Goal: Transaction & Acquisition: Purchase product/service

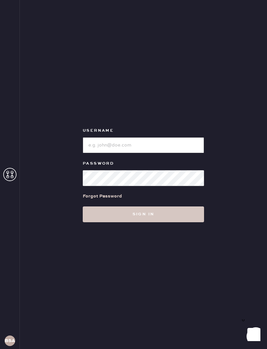
click at [170, 143] on input "loginName" at bounding box center [143, 145] width 121 height 16
type input "Bloomiesseattle"
click at [178, 214] on button "Sign in" at bounding box center [143, 215] width 121 height 16
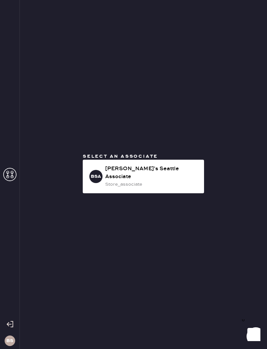
click at [182, 173] on div "[PERSON_NAME]'s Seattle Associate" at bounding box center [152, 173] width 94 height 16
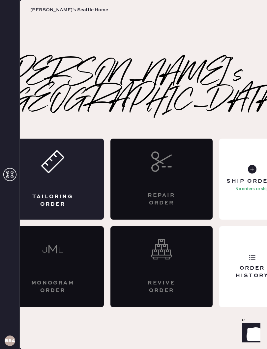
click at [63, 168] on div "Tailoring Order" at bounding box center [53, 179] width 102 height 81
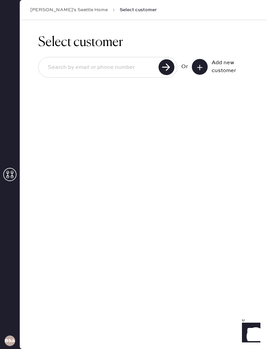
click at [101, 71] on input at bounding box center [99, 67] width 114 height 15
click at [195, 62] on button at bounding box center [200, 67] width 16 height 16
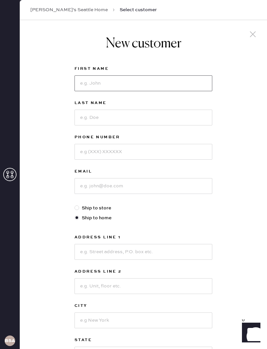
click at [164, 83] on input at bounding box center [143, 83] width 138 height 16
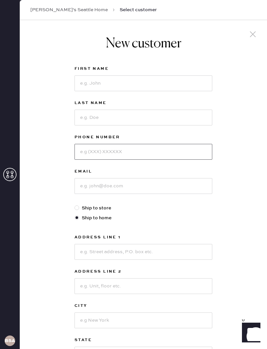
click at [174, 145] on input at bounding box center [143, 152] width 138 height 16
type input "6192613266"
click at [180, 189] on input at bounding box center [143, 186] width 138 height 16
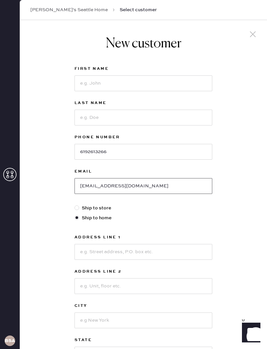
scroll to position [0, 0]
type input "[EMAIL_ADDRESS][DOMAIN_NAME]"
click at [181, 80] on input at bounding box center [143, 83] width 138 height 16
type input "[PERSON_NAME]"
click at [166, 117] on input at bounding box center [143, 117] width 138 height 16
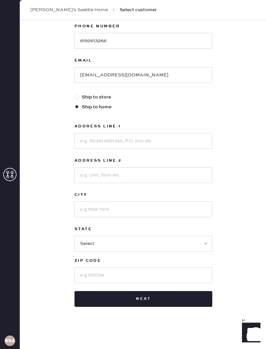
scroll to position [111, 0]
type input "Rogart"
click at [172, 137] on input at bounding box center [143, 141] width 138 height 16
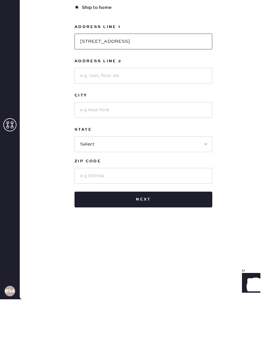
type input "[STREET_ADDRESS]"
click at [187, 118] on input at bounding box center [143, 126] width 138 height 16
type input "Unit 102"
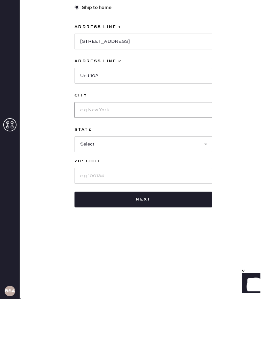
click at [170, 152] on input at bounding box center [143, 160] width 138 height 16
type input "[GEOGRAPHIC_DATA]"
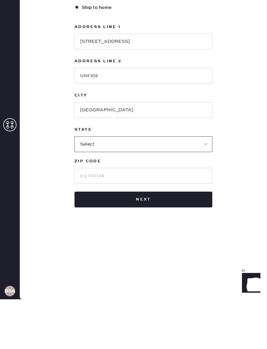
click at [190, 186] on select "Select AK AL AR AZ CA CO CT [GEOGRAPHIC_DATA] DE FL [GEOGRAPHIC_DATA] HI [GEOGR…" at bounding box center [143, 194] width 138 height 16
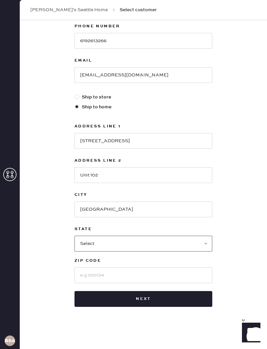
select select "WA"
click at [177, 280] on input at bounding box center [143, 275] width 138 height 16
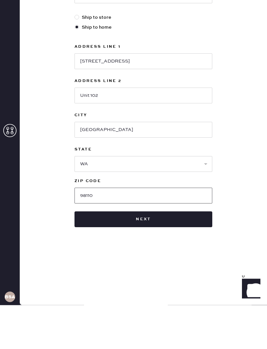
scroll to position [106, 0]
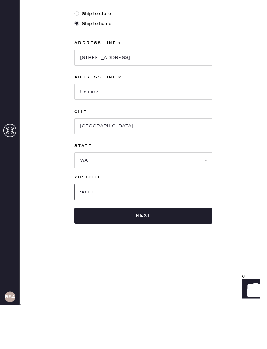
type input "98110"
click at [173, 252] on button "Next" at bounding box center [143, 260] width 138 height 16
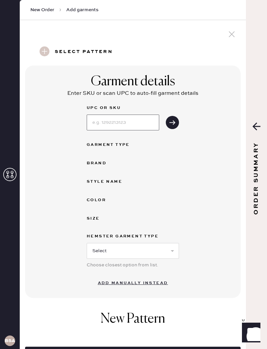
click at [123, 121] on input at bounding box center [123, 123] width 72 height 16
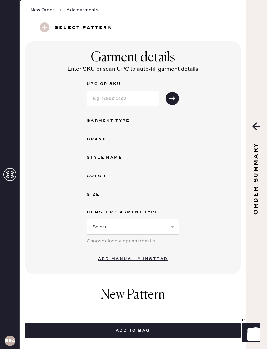
scroll to position [24, 0]
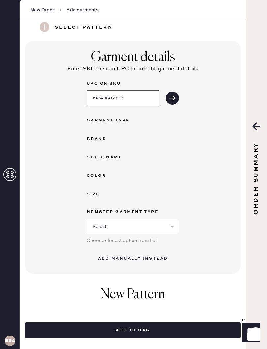
type input "192411687793"
click at [171, 97] on icon "submit" at bounding box center [172, 98] width 7 height 7
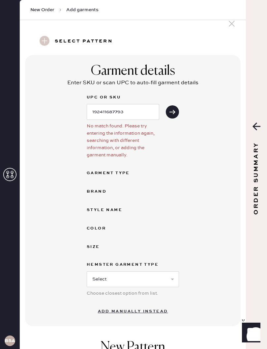
scroll to position [10, 0]
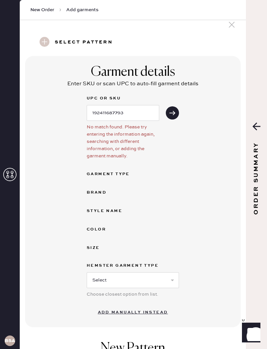
click at [170, 117] on button "submit" at bounding box center [172, 112] width 13 height 13
click at [136, 115] on input "192411687793" at bounding box center [123, 113] width 72 height 16
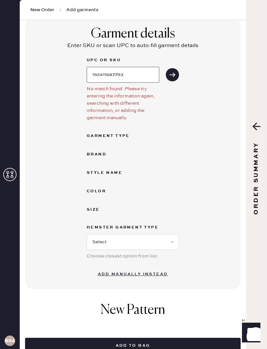
scroll to position [50, 0]
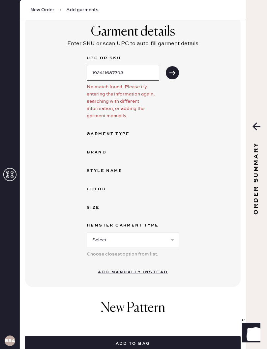
click at [105, 73] on input "192411687793" at bounding box center [123, 73] width 72 height 16
click at [104, 73] on input "192411687793" at bounding box center [123, 73] width 72 height 16
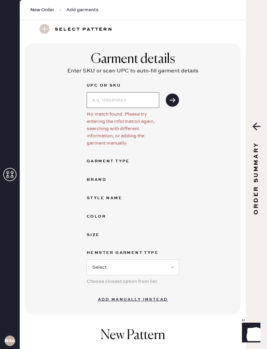
scroll to position [23, 0]
click at [45, 29] on use at bounding box center [45, 29] width 10 height 10
click at [44, 24] on use at bounding box center [45, 29] width 10 height 10
click at [96, 27] on h3 "Select pattern" at bounding box center [84, 29] width 58 height 11
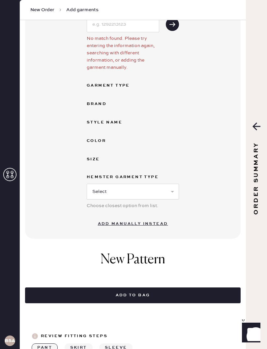
scroll to position [112, 0]
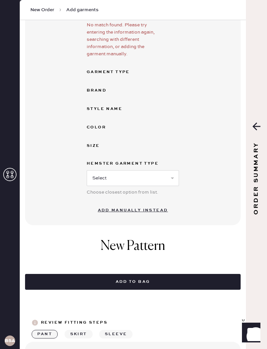
click at [150, 212] on button "Add manually instead" at bounding box center [133, 210] width 78 height 13
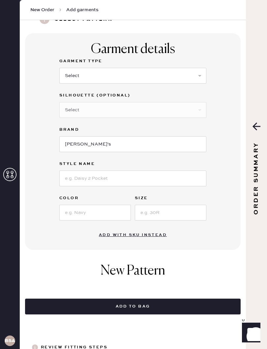
scroll to position [31, 0]
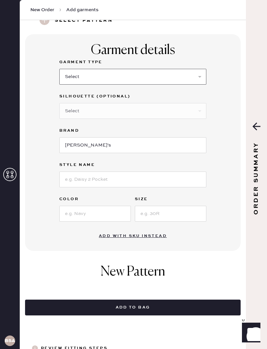
click at [173, 74] on select "Select Basic Skirt Jeans Leggings Pants Shorts Basic Sleeved Dress Basic Sleeve…" at bounding box center [132, 77] width 147 height 16
select select "2"
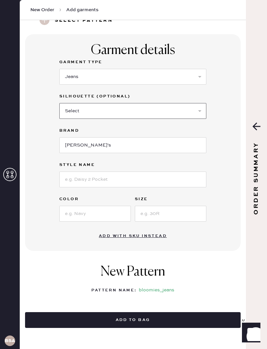
click at [159, 110] on select "Select Shorts Cropped Flare Boot Cut Straight Skinny Other" at bounding box center [132, 111] width 147 height 16
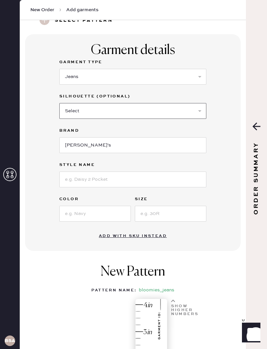
select select "7"
click at [181, 153] on input "[PERSON_NAME]'s" at bounding box center [132, 145] width 147 height 16
click at [212, 166] on div "Garment details Garment Type Select Basic Skirt Jeans Leggings Pants Shorts Bas…" at bounding box center [132, 142] width 215 height 217
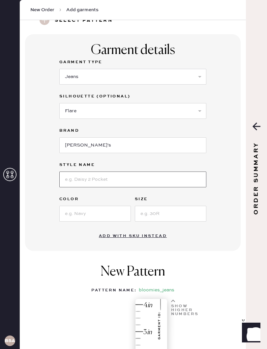
click at [177, 180] on input at bounding box center [132, 180] width 147 height 16
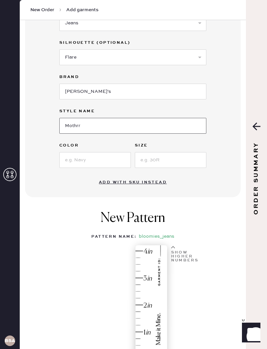
scroll to position [88, 0]
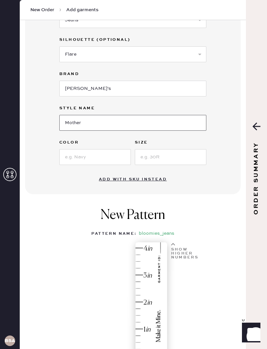
type input "Mother"
click at [115, 159] on input at bounding box center [94, 157] width 71 height 16
type input "W"
type input "Chipon my Shoulder"
click at [160, 130] on input "Mother" at bounding box center [132, 123] width 147 height 16
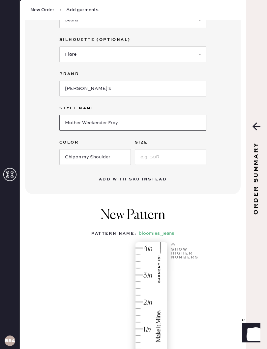
type input "Mother Weekender Fray"
click at [176, 152] on input at bounding box center [170, 157] width 71 height 16
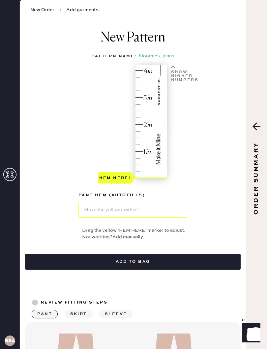
scroll to position [267, 0]
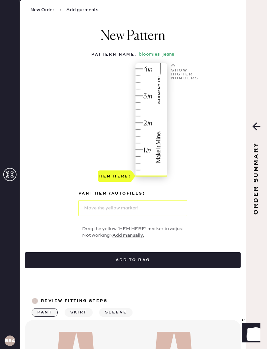
type input "29"
click at [146, 163] on div "Hem here!" at bounding box center [133, 124] width 70 height 119
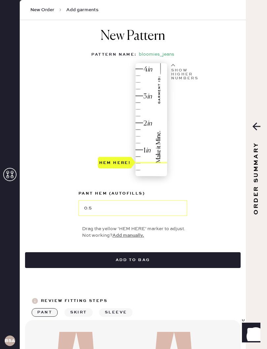
click at [161, 151] on div "Hem here!" at bounding box center [133, 124] width 70 height 119
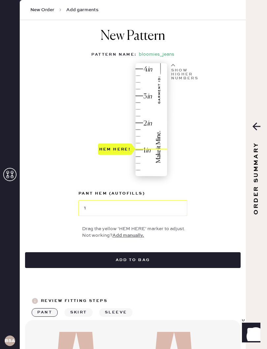
click at [162, 136] on div "Hem here!" at bounding box center [133, 124] width 70 height 119
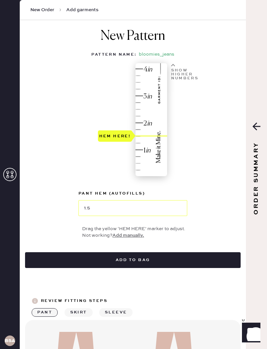
click at [160, 124] on div "Hem here!" at bounding box center [133, 124] width 70 height 119
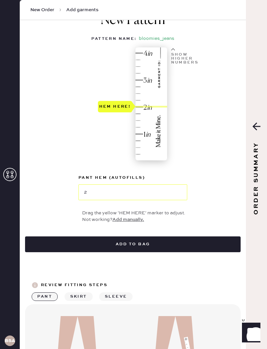
scroll to position [282, 0]
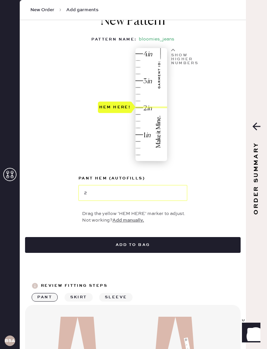
click at [139, 135] on div "Hem here!" at bounding box center [133, 108] width 70 height 119
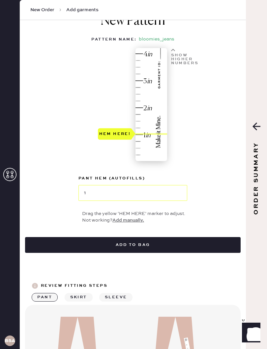
click at [139, 144] on div "Hem here!" at bounding box center [133, 108] width 70 height 119
type input "0.75"
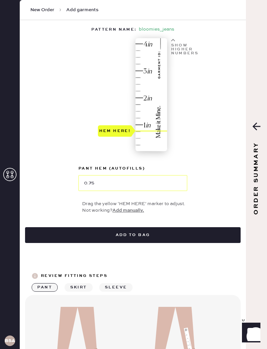
scroll to position [293, 0]
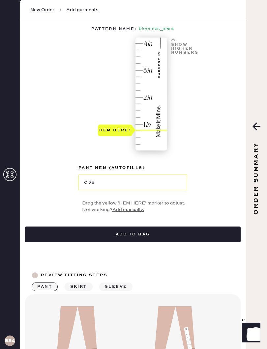
click at [54, 238] on button "Add to bag" at bounding box center [132, 235] width 215 height 16
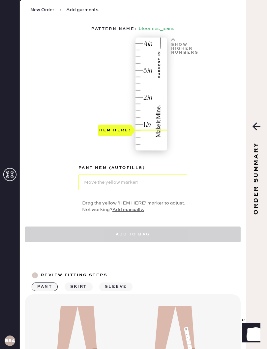
select select "2"
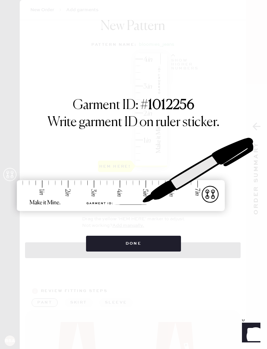
scroll to position [236, 0]
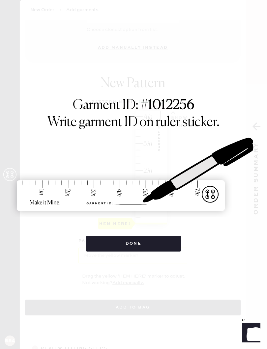
click at [152, 237] on button "Done" at bounding box center [133, 244] width 95 height 16
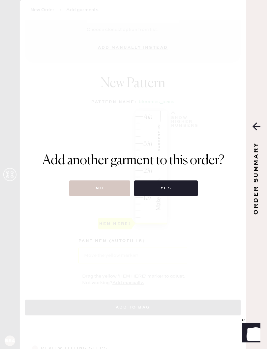
click at [164, 184] on button "Yes" at bounding box center [166, 189] width 64 height 16
select select
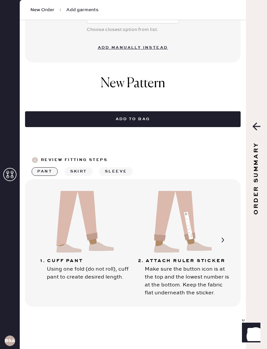
scroll to position [0, 0]
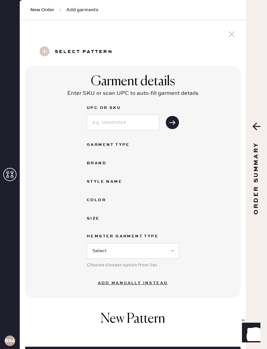
click at [262, 172] on div "Order Summary" at bounding box center [256, 174] width 21 height 349
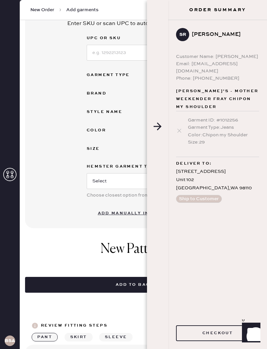
scroll to position [72, 0]
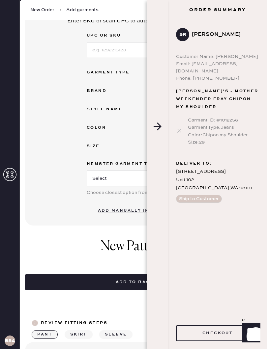
click at [164, 127] on div "Order Summary" at bounding box center [157, 174] width 21 height 349
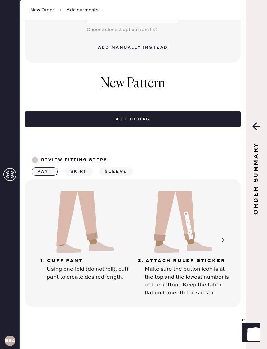
scroll to position [236, 0]
click at [222, 242] on use at bounding box center [222, 240] width 3 height 5
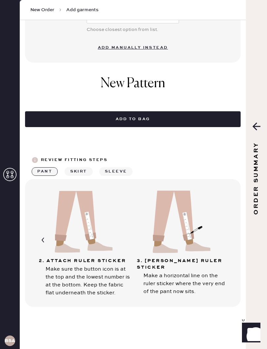
click at [225, 240] on div "3. [PERSON_NAME] ruler sticker Make a horizontal line on the ruler sticker wher…" at bounding box center [181, 242] width 96 height 107
click at [83, 165] on div "Review fitting steps pant skirt sleeve" at bounding box center [132, 166] width 215 height 20
click at [125, 168] on button "sleeve" at bounding box center [115, 171] width 33 height 9
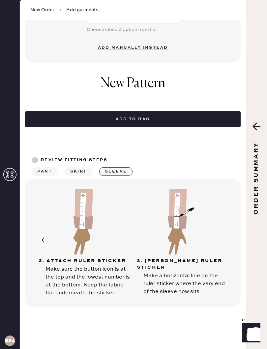
click at [83, 168] on button "skirt" at bounding box center [79, 171] width 28 height 9
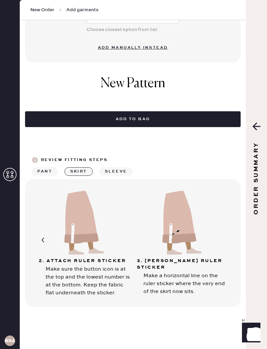
click at [115, 171] on button "sleeve" at bounding box center [115, 171] width 33 height 9
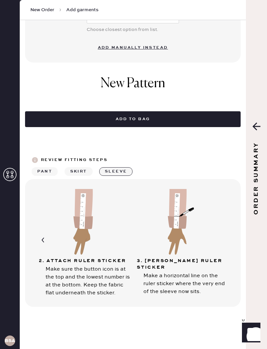
click at [71, 176] on button "skirt" at bounding box center [79, 171] width 28 height 9
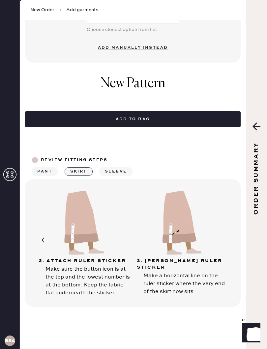
click at [119, 169] on button "sleeve" at bounding box center [115, 171] width 33 height 9
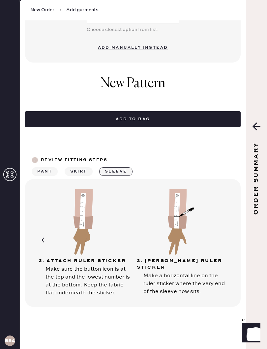
click at [47, 170] on button "pant" at bounding box center [45, 171] width 26 height 9
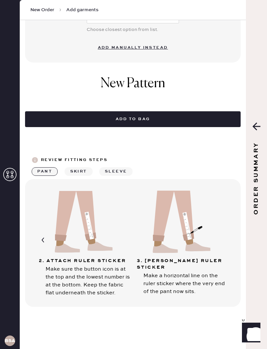
click at [260, 143] on div "Order Summary" at bounding box center [256, 174] width 21 height 349
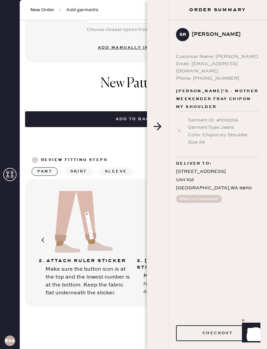
click at [157, 123] on icon at bounding box center [157, 127] width 8 height 8
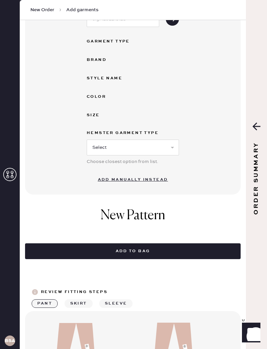
click at [249, 209] on div "Order Summary" at bounding box center [256, 174] width 21 height 349
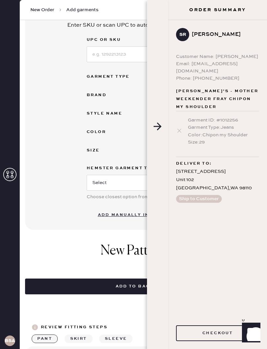
click at [210, 331] on button "Checkout" at bounding box center [217, 333] width 83 height 16
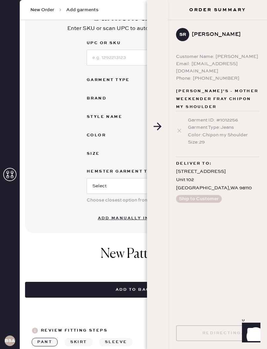
scroll to position [65, 0]
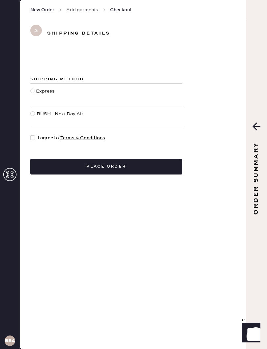
click at [41, 98] on div "Express" at bounding box center [46, 95] width 20 height 14
click at [31, 88] on input "Express" at bounding box center [30, 88] width 0 height 0
radio input "true"
click at [81, 105] on div "Express" at bounding box center [106, 95] width 152 height 22
click at [68, 115] on div "RUSH - Next Day Air" at bounding box center [61, 117] width 48 height 14
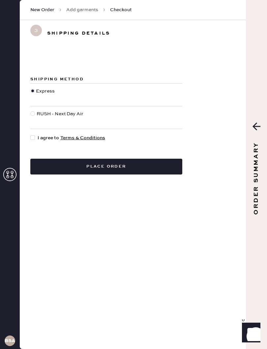
click at [31, 111] on input "RUSH - Next Day Air" at bounding box center [30, 110] width 0 height 0
radio input "true"
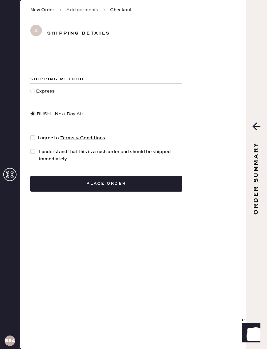
click at [33, 140] on div at bounding box center [32, 137] width 5 height 5
click at [31, 135] on input "I agree to Terms & Conditions" at bounding box center [30, 134] width 0 height 0
checkbox input "true"
click at [31, 155] on div at bounding box center [33, 155] width 7 height 14
click at [31, 149] on input "I understand that this is a rush order and should be shipped immediately." at bounding box center [30, 148] width 0 height 0
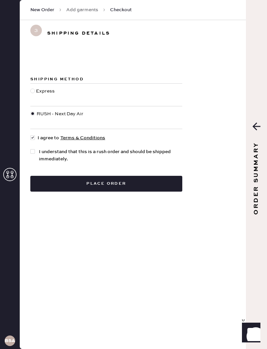
checkbox input "true"
click at [164, 187] on button "Place order" at bounding box center [106, 184] width 152 height 16
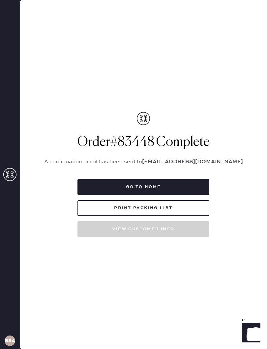
click at [128, 136] on h1 "Order # 83448 Complete" at bounding box center [143, 142] width 214 height 16
click at [166, 152] on div "Order # 83448 Complete A confirmation email has been sent to [EMAIL_ADDRESS][DO…" at bounding box center [143, 174] width 214 height 125
click at [183, 184] on button "Go to home" at bounding box center [143, 187] width 132 height 16
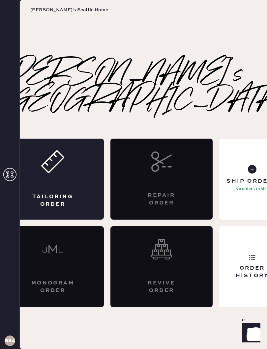
click at [236, 265] on div "Order History" at bounding box center [251, 272] width 55 height 15
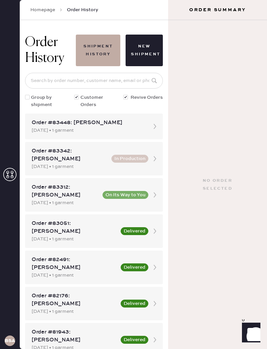
click at [134, 126] on div "Order #83448: [PERSON_NAME]" at bounding box center [88, 123] width 113 height 8
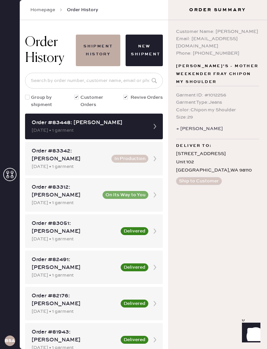
click at [183, 125] on div "+ [PERSON_NAME]" at bounding box center [217, 128] width 83 height 7
click at [181, 125] on div "+ [PERSON_NAME]" at bounding box center [217, 128] width 83 height 7
click at [188, 125] on div "+ [PERSON_NAME]" at bounding box center [217, 128] width 83 height 7
click at [145, 124] on div "Order #83448: [PERSON_NAME] [DATE] • 1 garment" at bounding box center [94, 127] width 138 height 26
click at [254, 335] on icon "Show" at bounding box center [251, 332] width 8 height 8
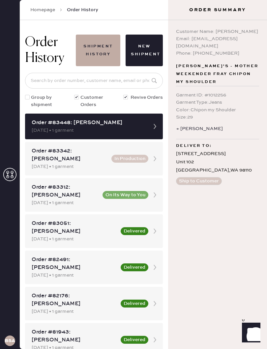
click at [253, 9] on h3 "Order Summary" at bounding box center [217, 10] width 99 height 7
click at [209, 70] on span "[PERSON_NAME]'s - Mother Weekender Fray Chipon my Shoulder" at bounding box center [217, 74] width 83 height 24
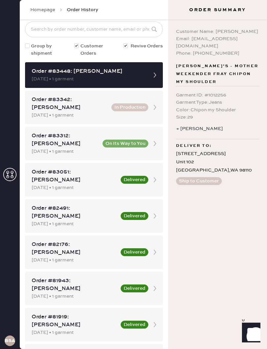
scroll to position [59, 0]
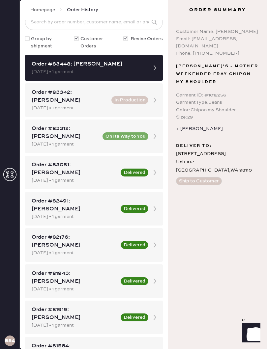
click at [0, 187] on div "BSA" at bounding box center [10, 174] width 20 height 349
click at [253, 335] on icon "Show" at bounding box center [251, 332] width 8 height 8
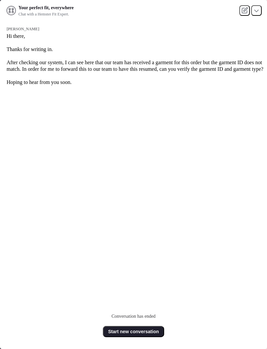
click at [138, 319] on div "Conversation has ended" at bounding box center [133, 316] width 44 height 7
click at [151, 331] on button "Start new conversation" at bounding box center [133, 331] width 61 height 11
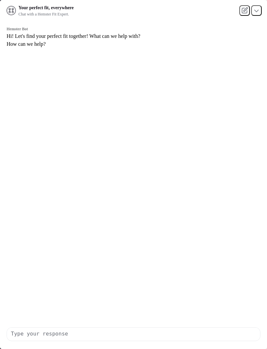
click at [155, 333] on textarea at bounding box center [133, 334] width 253 height 13
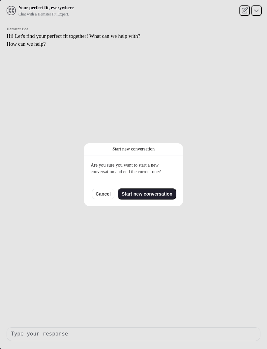
click at [164, 192] on div "Hemster Bot Hi! Let's find your perfect fit together! What can we help with? Ho…" at bounding box center [137, 171] width 260 height 300
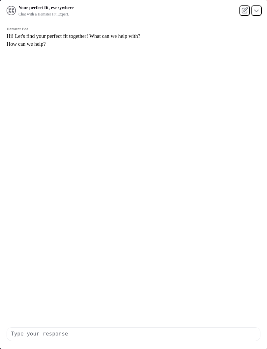
click at [93, 339] on textarea at bounding box center [133, 334] width 253 height 13
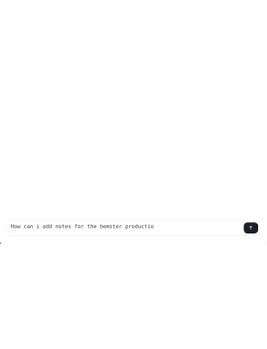
type textarea "How can i add notes for the hemster production"
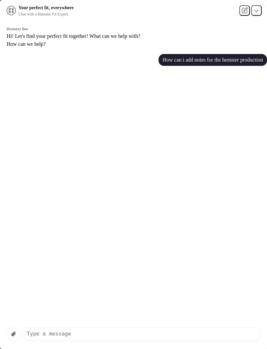
click at [264, 203] on div "Hemster Bot Hi! Let's find your perfect fit together! What can we help with? Ho…" at bounding box center [137, 171] width 260 height 300
click at [125, 333] on textarea at bounding box center [141, 334] width 237 height 13
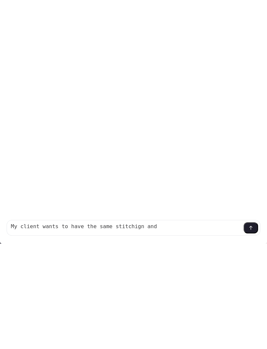
click at [101, 225] on textarea "My client wants to have the same stitchign and" at bounding box center [124, 226] width 235 height 13
click at [173, 229] on textarea "My client wants to have the same stitching and" at bounding box center [124, 226] width 235 height 13
click at [86, 229] on textarea "My client wants to have the same stitching and" at bounding box center [124, 226] width 235 height 13
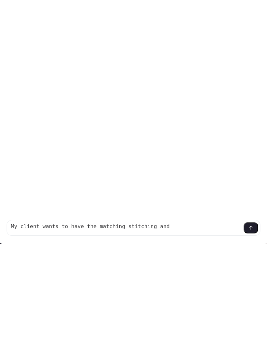
click at [164, 222] on textarea "My client wants to have the matching stitching and" at bounding box center [124, 226] width 235 height 13
click at [159, 228] on textarea "My client wants to have the matching stitching and" at bounding box center [124, 226] width 235 height 13
type textarea "My client wants to have the matching stitching and also a finished end"
click at [258, 228] on button at bounding box center [250, 227] width 14 height 11
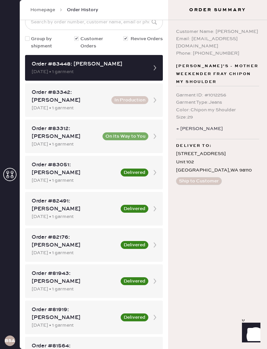
click at [255, 8] on h3 "Order Summary" at bounding box center [217, 10] width 99 height 7
click at [185, 125] on div "+ [PERSON_NAME]" at bounding box center [217, 128] width 83 height 7
click at [191, 125] on div "+ [PERSON_NAME]" at bounding box center [217, 128] width 83 height 7
click at [191, 117] on div "Garment ID : # 1012256 Garment Type : Jeans Color : Chipon my Shoulder Size : 29" at bounding box center [217, 105] width 83 height 39
click at [211, 99] on div "Garment Type : Jeans" at bounding box center [217, 102] width 83 height 7
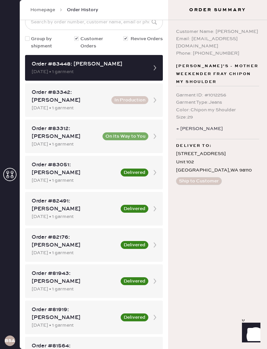
click at [11, 341] on h3 "BSA" at bounding box center [10, 341] width 11 height 5
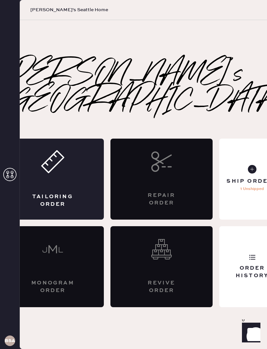
click at [238, 226] on div "Order History" at bounding box center [252, 266] width 66 height 81
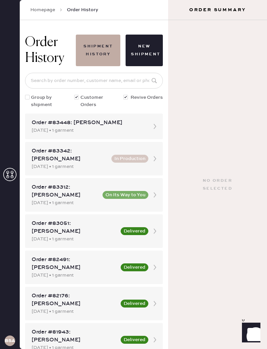
click at [139, 127] on div "[DATE] • 1 garment" at bounding box center [88, 130] width 113 height 7
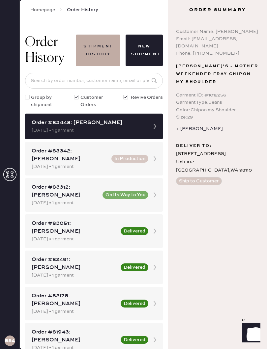
click at [213, 67] on span "[PERSON_NAME]'s - Mother Weekender Fray Chipon my Shoulder" at bounding box center [217, 74] width 83 height 24
click at [94, 62] on button "Shipment History" at bounding box center [98, 51] width 44 height 32
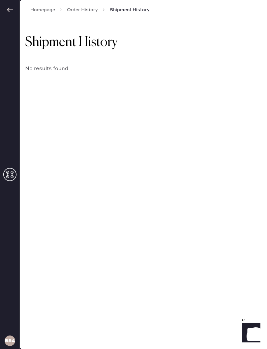
click at [83, 9] on link "Order History" at bounding box center [82, 10] width 31 height 7
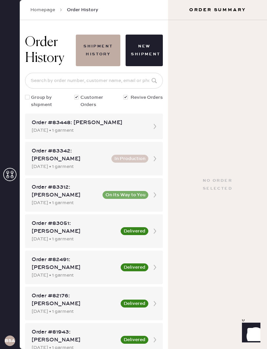
click at [153, 133] on div "Order #83448: [PERSON_NAME] [DATE] • 1 garment" at bounding box center [94, 127] width 138 height 26
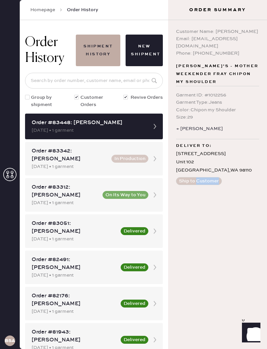
click at [209, 269] on div "Customer Name: [PERSON_NAME] Email: [EMAIL_ADDRESS][DOMAIN_NAME] Phone: [PHONE_…" at bounding box center [217, 184] width 99 height 329
click at [243, 331] on icon "Launch Front Chat" at bounding box center [251, 332] width 18 height 18
click at [143, 42] on button "New Shipment" at bounding box center [143, 51] width 37 height 32
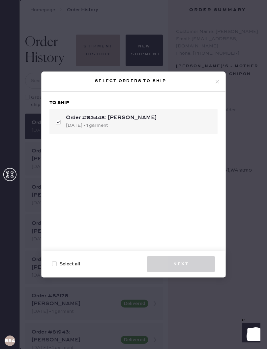
checkbox input "true"
click at [214, 79] on icon at bounding box center [217, 82] width 6 height 6
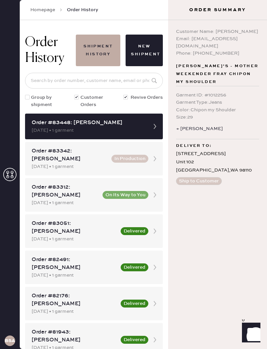
click at [39, 12] on link "Homepage" at bounding box center [42, 10] width 25 height 7
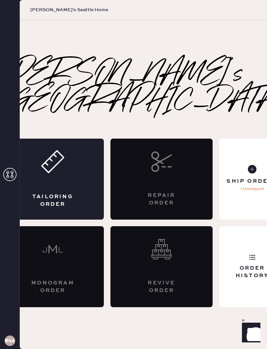
click at [104, 180] on div "Tailoring Order" at bounding box center [53, 179] width 102 height 81
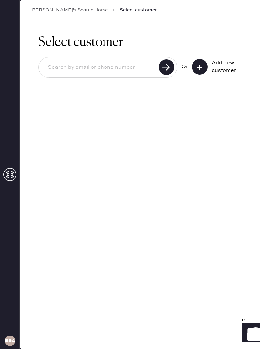
click at [64, 5] on div "[PERSON_NAME]'s Seattle Home Select customer" at bounding box center [143, 10] width 247 height 20
click at [62, 8] on link "[PERSON_NAME]'s Seattle Home" at bounding box center [68, 10] width 77 height 7
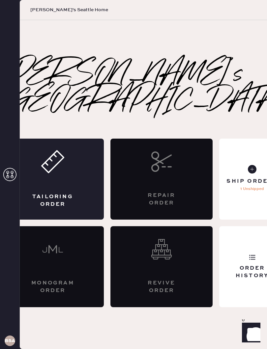
click at [232, 265] on div "Order History" at bounding box center [251, 272] width 55 height 15
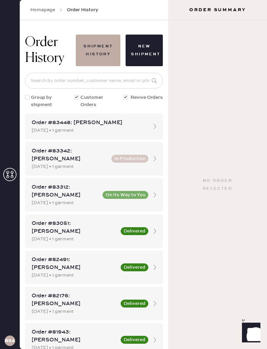
click at [129, 124] on div "Order #83448: [PERSON_NAME]" at bounding box center [88, 123] width 113 height 8
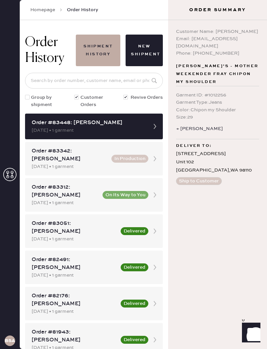
click at [149, 128] on icon at bounding box center [154, 126] width 13 height 13
click at [151, 129] on icon at bounding box center [154, 126] width 13 height 13
click at [156, 125] on icon at bounding box center [154, 126] width 13 height 13
click at [41, 8] on link "Homepage" at bounding box center [42, 10] width 25 height 7
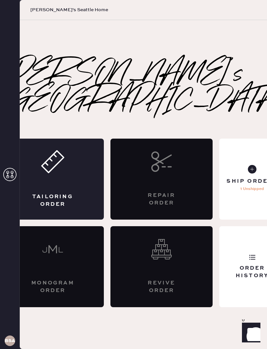
click at [77, 193] on div "Tailoring Order" at bounding box center [52, 200] width 49 height 15
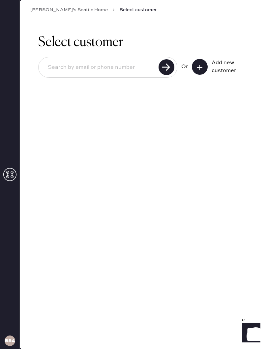
click at [205, 67] on button at bounding box center [200, 67] width 16 height 16
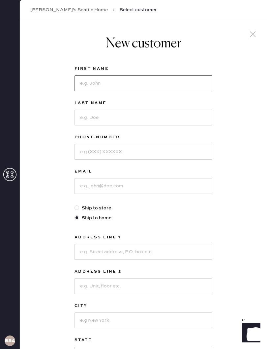
click at [174, 85] on input at bounding box center [143, 83] width 138 height 16
type input "[PERSON_NAME]"
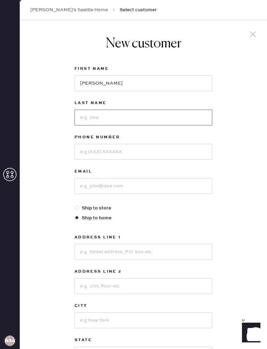
click at [144, 121] on input at bounding box center [143, 118] width 138 height 16
type input "Doe"
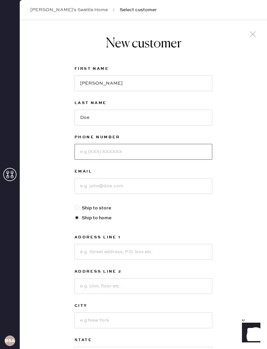
click at [129, 151] on input at bounding box center [143, 152] width 138 height 16
click at [136, 183] on input at bounding box center [143, 186] width 138 height 16
click at [137, 150] on input "2062519559" at bounding box center [143, 152] width 138 height 16
type input "2062519558"
click at [142, 179] on input at bounding box center [143, 186] width 138 height 16
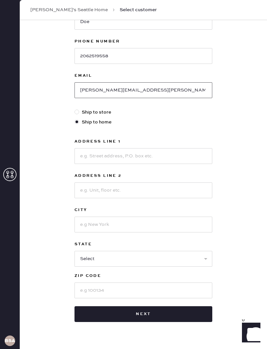
scroll to position [104, 0]
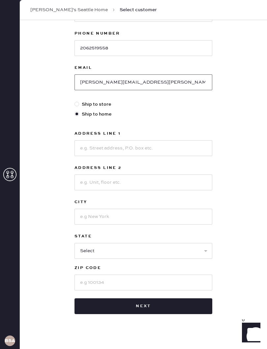
type input "[PERSON_NAME][EMAIL_ADDRESS][PERSON_NAME][DOMAIN_NAME]"
click at [102, 106] on label "Ship to store" at bounding box center [143, 104] width 138 height 7
click at [75, 101] on input "Ship to store" at bounding box center [74, 101] width 0 height 0
radio input "true"
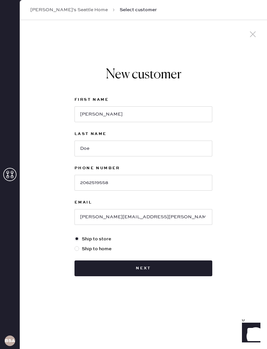
click at [180, 266] on button "Next" at bounding box center [143, 269] width 138 height 16
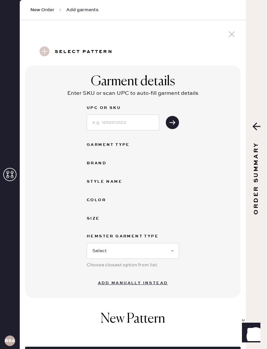
click at [101, 52] on h3 "Select pattern" at bounding box center [84, 51] width 58 height 11
click at [129, 146] on div "Garment Type" at bounding box center [113, 145] width 53 height 8
click at [141, 125] on input at bounding box center [123, 123] width 72 height 16
click at [172, 229] on div "UPC or SKU Garment Type Brand Style name Color Size Hemster Garment Type Select…" at bounding box center [133, 190] width 92 height 173
click at [161, 240] on div "Hemster Garment Type" at bounding box center [133, 237] width 92 height 9
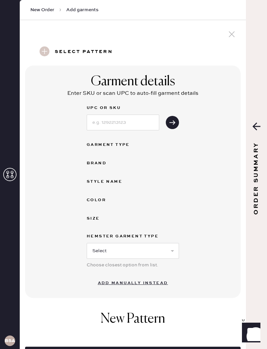
click at [161, 240] on div "Hemster Garment Type" at bounding box center [133, 237] width 92 height 9
click at [162, 256] on select "Select Basic Skirt Jeans Leggings Pants Shorts Basic Sleeved Dress Basic Sleeve…" at bounding box center [133, 251] width 92 height 16
click at [161, 285] on button "Add manually instead" at bounding box center [133, 283] width 78 height 13
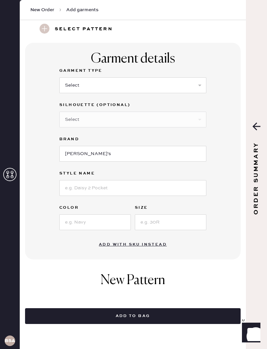
scroll to position [23, 0]
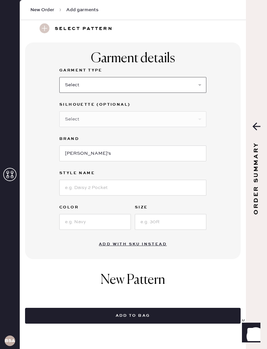
click at [186, 88] on select "Select Basic Skirt Jeans Leggings Pants Shorts Basic Sleeved Dress Basic Sleeve…" at bounding box center [132, 85] width 147 height 16
select select "2"
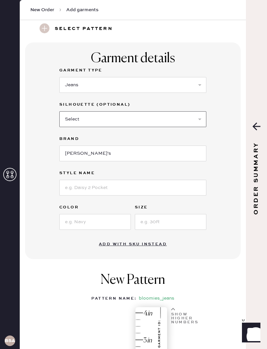
click at [186, 121] on select "Select Shorts Cropped Flare Boot Cut Straight Skinny Other" at bounding box center [132, 119] width 147 height 16
select select "5"
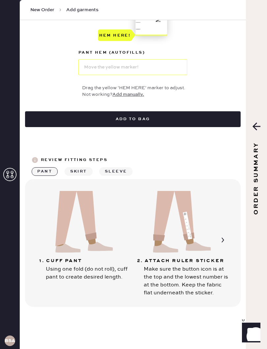
scroll to position [408, 0]
click at [264, 125] on div "Order Summary" at bounding box center [256, 174] width 21 height 349
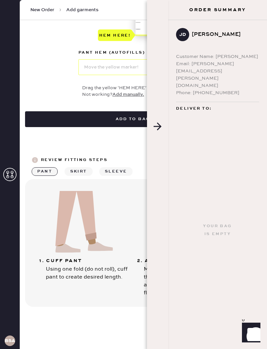
click at [152, 125] on div "Order Summary" at bounding box center [157, 174] width 21 height 349
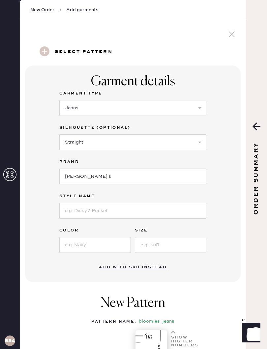
scroll to position [0, 0]
click at [227, 29] on icon at bounding box center [232, 34] width 10 height 10
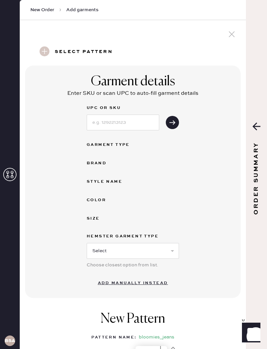
click at [233, 33] on icon at bounding box center [232, 34] width 10 height 10
click at [231, 36] on use at bounding box center [232, 34] width 6 height 6
click at [41, 9] on span "New Order" at bounding box center [42, 10] width 24 height 7
click at [43, 5] on div "New Order Add garments" at bounding box center [133, 10] width 226 height 20
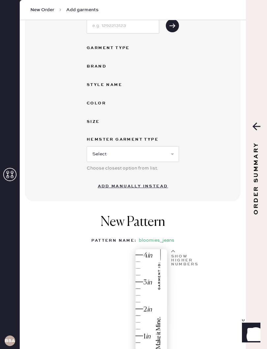
click at [39, 9] on span "New Order" at bounding box center [42, 10] width 24 height 7
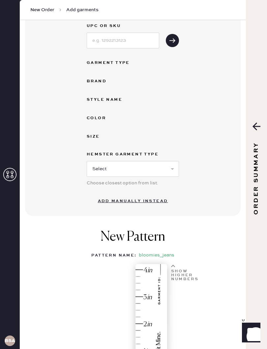
click at [264, 150] on div "Order Summary" at bounding box center [256, 174] width 21 height 349
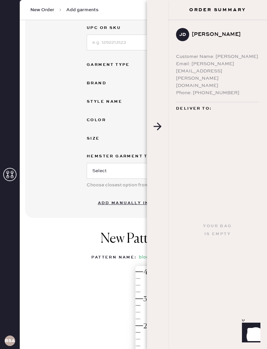
click at [257, 120] on div "Your bag is empty" at bounding box center [217, 230] width 99 height 238
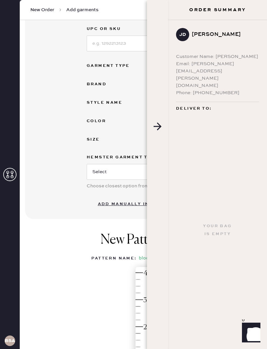
click at [43, 10] on span "New Order" at bounding box center [42, 10] width 24 height 7
click at [162, 125] on div "Order Summary" at bounding box center [157, 174] width 21 height 349
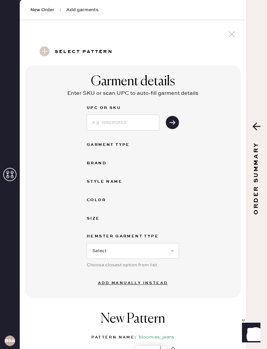
scroll to position [0, 0]
click at [229, 36] on use at bounding box center [232, 34] width 6 height 6
click at [227, 33] on icon at bounding box center [232, 34] width 10 height 10
click at [233, 32] on icon at bounding box center [232, 34] width 10 height 10
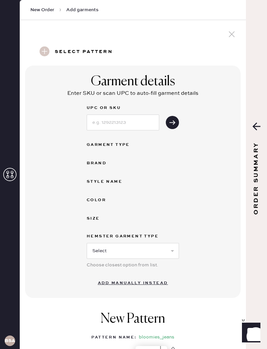
click at [228, 35] on icon at bounding box center [232, 34] width 10 height 10
click at [231, 38] on icon at bounding box center [232, 34] width 10 height 10
click at [232, 33] on use at bounding box center [232, 34] width 6 height 6
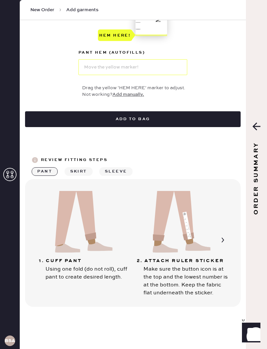
scroll to position [424, 0]
click at [12, 346] on div "BSA" at bounding box center [10, 341] width 11 height 11
click at [9, 342] on h3 "BSA" at bounding box center [10, 341] width 11 height 5
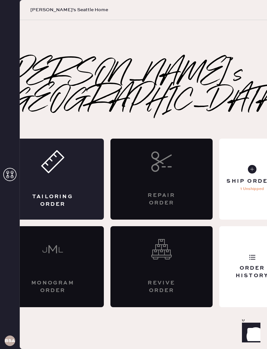
click at [233, 238] on div "Order History" at bounding box center [252, 266] width 66 height 81
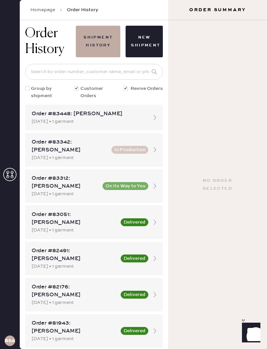
scroll to position [9, 0]
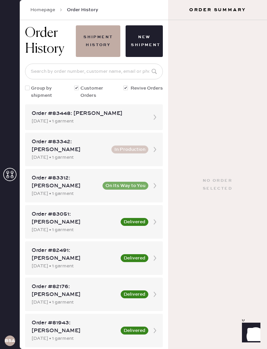
click at [148, 116] on div "Order #83448: [PERSON_NAME] [DATE] • 1 garment" at bounding box center [94, 117] width 138 height 26
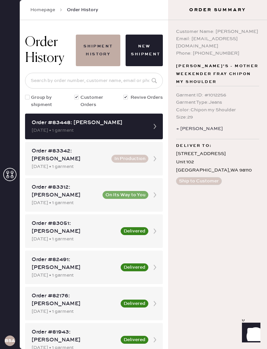
click at [41, 11] on link "Homepage" at bounding box center [42, 10] width 25 height 7
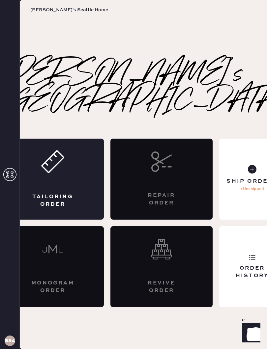
click at [235, 178] on div "Ship Orders" at bounding box center [251, 181] width 51 height 7
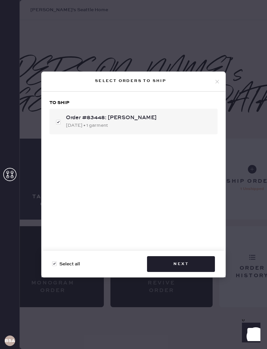
click at [218, 76] on div "Select orders to ship" at bounding box center [134, 82] width 184 height 20
click at [214, 84] on icon at bounding box center [217, 82] width 6 height 6
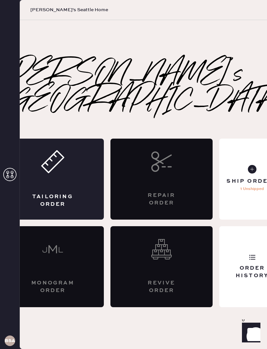
click at [240, 189] on div "Ship Orders 1 Unshipped" at bounding box center [252, 179] width 66 height 81
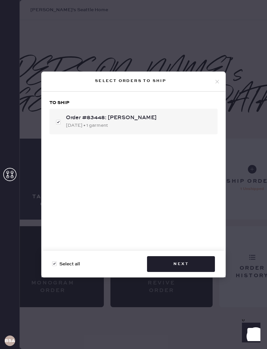
click at [189, 259] on button "Next" at bounding box center [181, 264] width 68 height 16
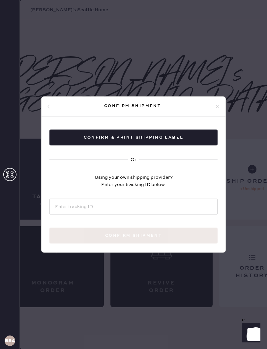
click at [216, 108] on icon at bounding box center [217, 106] width 6 height 6
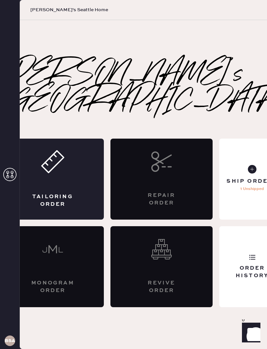
click at [236, 188] on div "Ship Orders 1 Unshipped" at bounding box center [252, 179] width 66 height 81
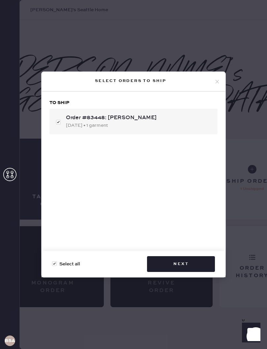
click at [122, 125] on div "[DATE] • 1 garment" at bounding box center [139, 125] width 146 height 7
checkbox input "false"
click at [163, 127] on div "[DATE] • 1 garment" at bounding box center [139, 125] width 146 height 7
checkbox input "true"
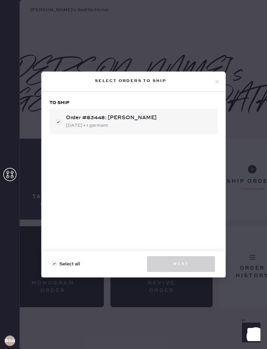
checkbox input "true"
click at [181, 266] on button "Next" at bounding box center [181, 264] width 68 height 16
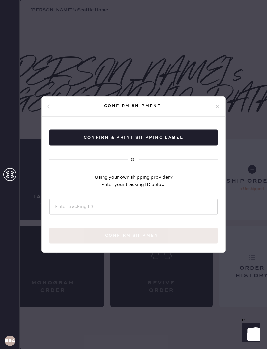
click at [56, 101] on div "Confirm shipment" at bounding box center [134, 107] width 184 height 20
click at [47, 107] on icon at bounding box center [49, 106] width 4 height 4
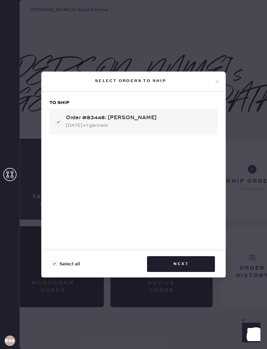
click at [214, 77] on div "Select orders to ship" at bounding box center [134, 82] width 184 height 20
click at [214, 79] on icon at bounding box center [217, 82] width 6 height 6
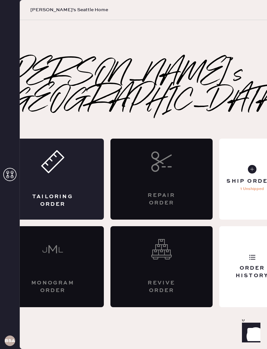
click at [226, 265] on div "Order History" at bounding box center [251, 272] width 55 height 15
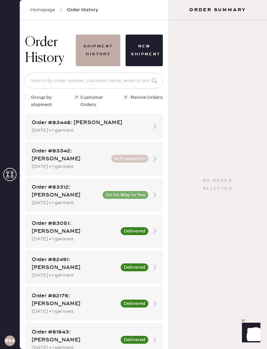
click at [108, 125] on div "Order #83448: [PERSON_NAME]" at bounding box center [88, 123] width 113 height 8
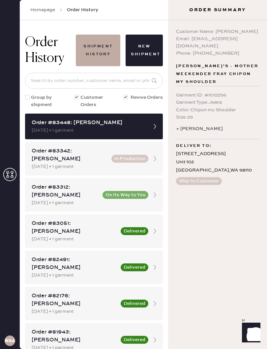
click at [138, 127] on div "[DATE] • 1 garment" at bounding box center [88, 130] width 113 height 7
click at [266, 168] on div "Customer Name: [PERSON_NAME] Email: [EMAIL_ADDRESS][DOMAIN_NAME] Phone: [PHONE_…" at bounding box center [217, 184] width 99 height 329
click at [144, 126] on div "Order #83448: [PERSON_NAME]" at bounding box center [88, 123] width 113 height 8
click at [210, 99] on div "Garment Type : Jeans" at bounding box center [217, 102] width 83 height 7
